Goal: Find specific page/section: Find specific page/section

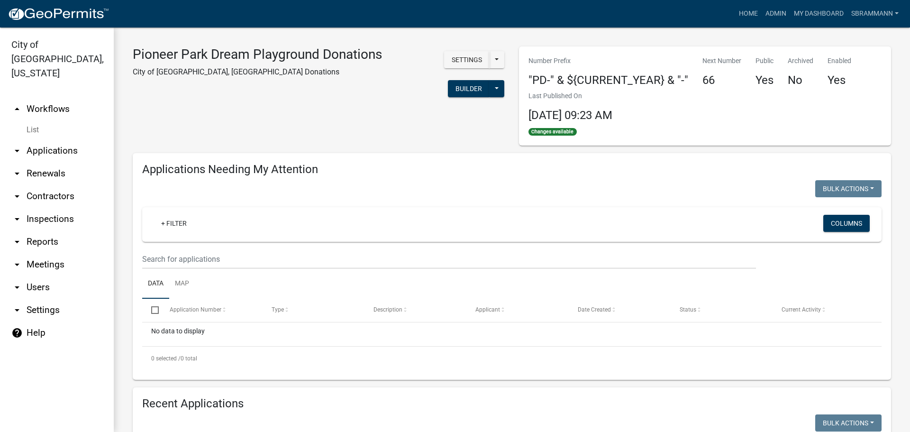
select select "3: 100"
click at [779, 11] on link "Admin" at bounding box center [776, 14] width 28 height 18
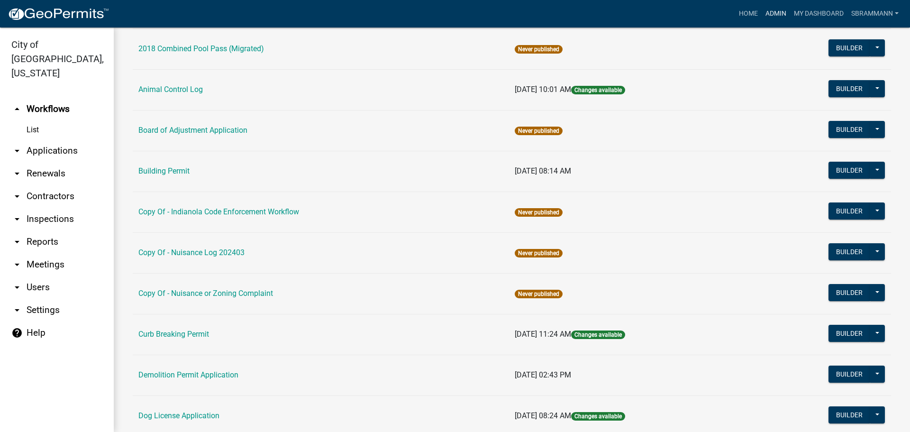
scroll to position [332, 0]
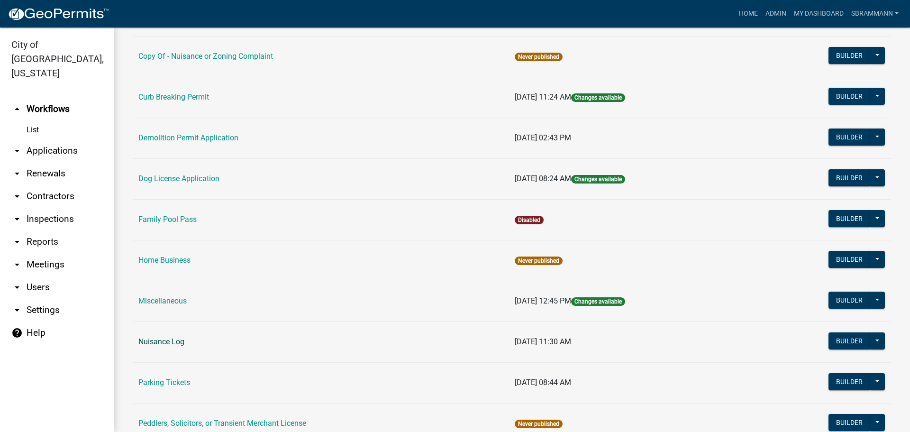
click at [174, 338] on link "Nuisance Log" at bounding box center [161, 341] width 46 height 9
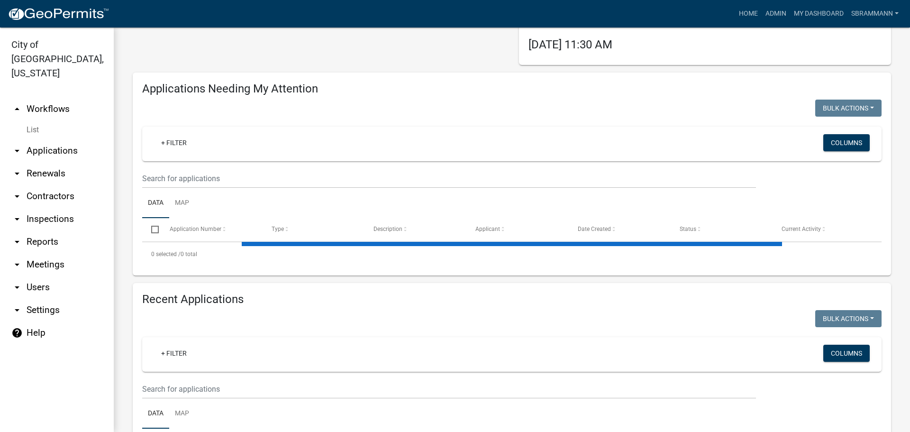
select select "3: 100"
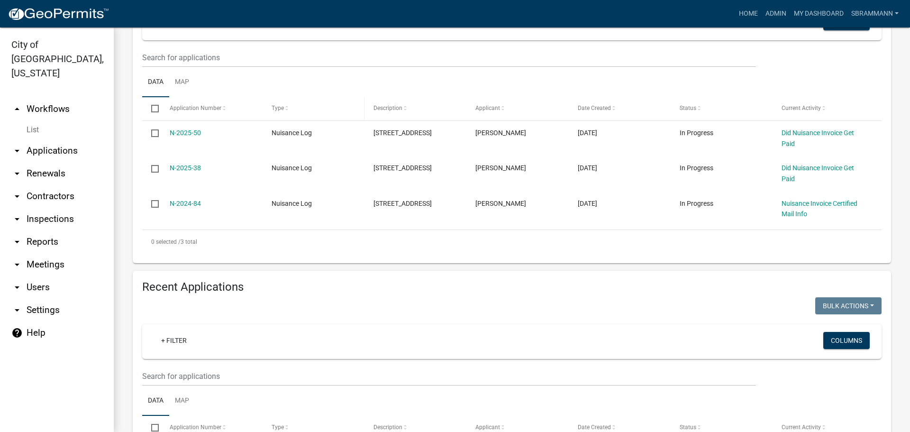
scroll to position [300, 0]
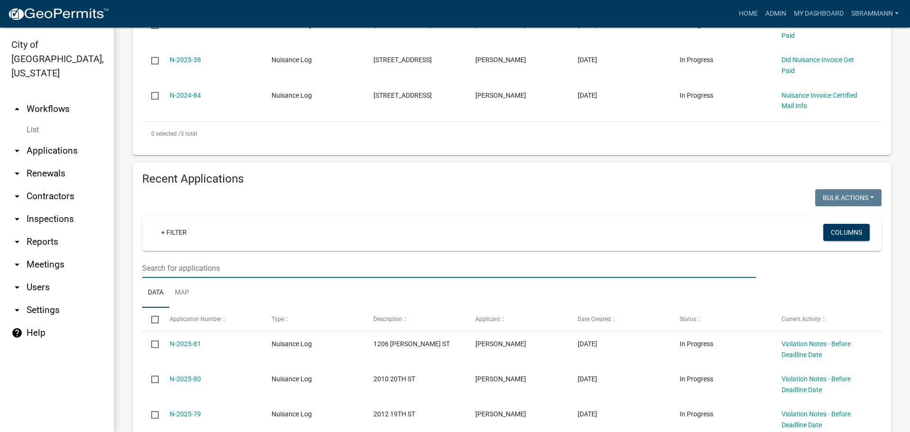
click at [211, 268] on input "text" at bounding box center [449, 267] width 614 height 19
drag, startPoint x: 168, startPoint y: 266, endPoint x: 123, endPoint y: 267, distance: 45.0
click at [123, 267] on div "Nuisance Log City of [GEOGRAPHIC_DATA], [GEOGRAPHIC_DATA] Nuisance Log Settings…" at bounding box center [512, 135] width 797 height 814
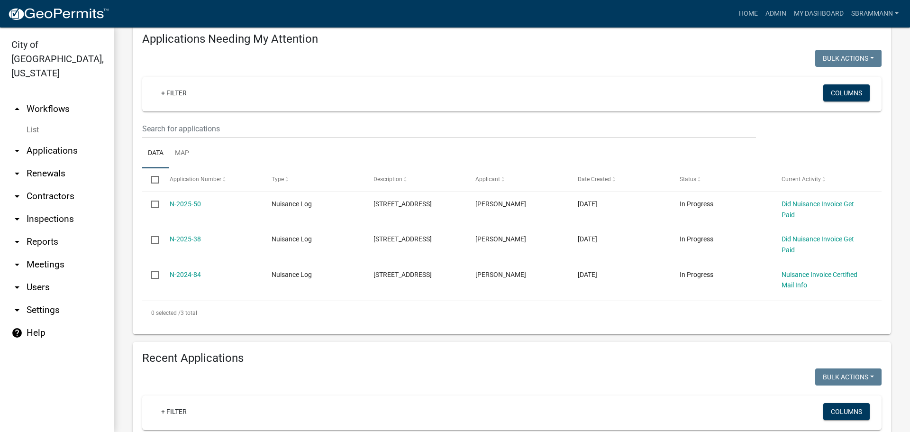
scroll to position [38, 0]
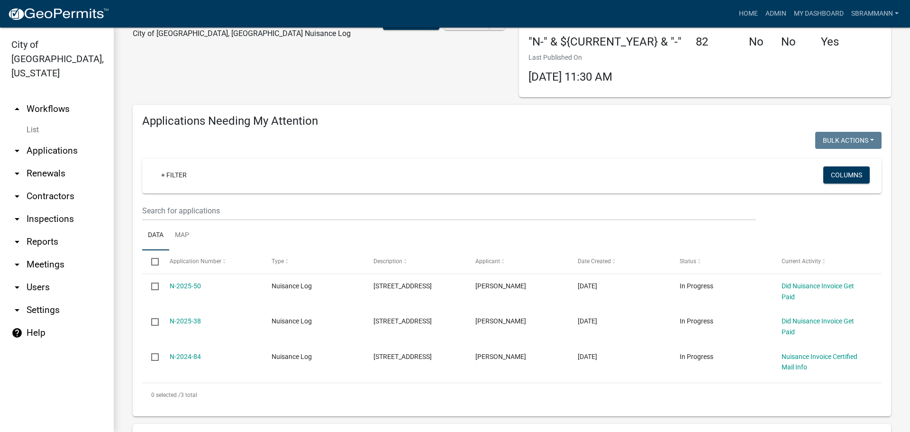
type input "801 4th"
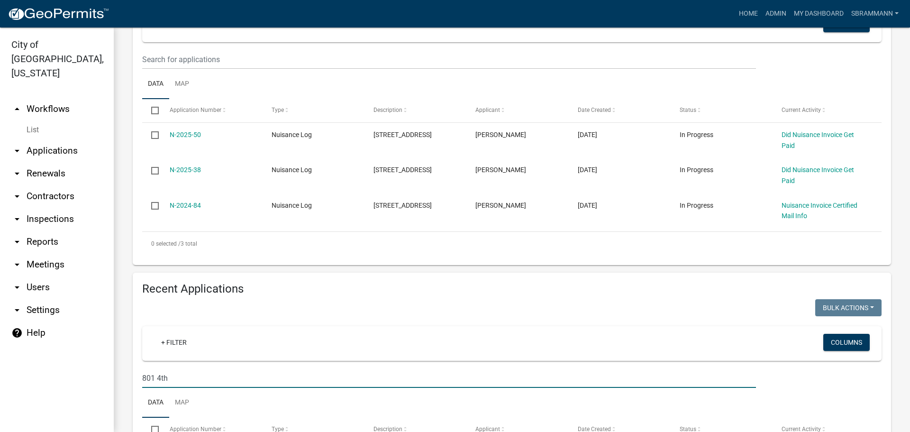
scroll to position [275, 0]
